Goal: Information Seeking & Learning: Find specific fact

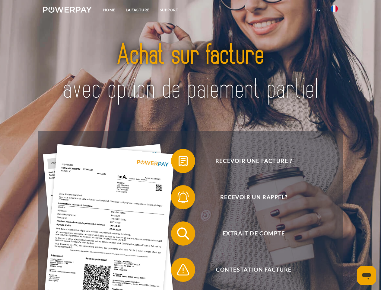
click at [67, 11] on img at bounding box center [67, 10] width 49 height 6
click at [335, 11] on img at bounding box center [334, 8] width 7 height 7
click at [318, 10] on link "CG" at bounding box center [318, 10] width 16 height 11
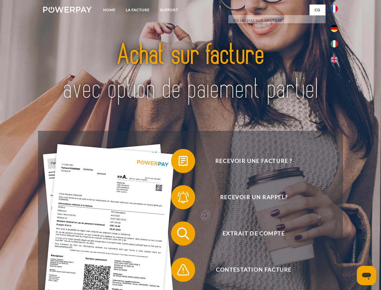
click at [179, 162] on span at bounding box center [174, 161] width 30 height 30
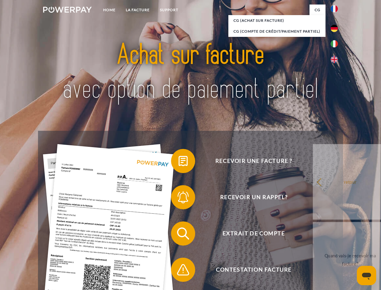
click at [179, 198] on span at bounding box center [174, 197] width 30 height 30
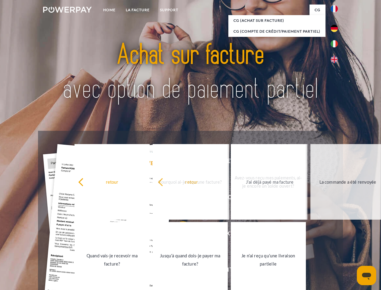
click at [231, 271] on link "Je n'ai reçu qu'une livraison partielle" at bounding box center [268, 260] width 75 height 76
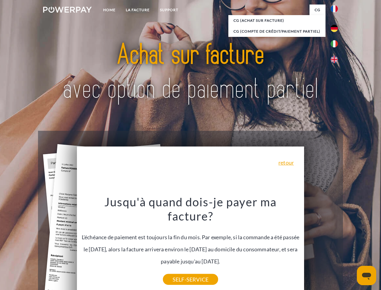
click at [367, 275] on icon "Ouvrir la fenêtre de messagerie" at bounding box center [366, 276] width 9 height 7
